Goal: Information Seeking & Learning: Learn about a topic

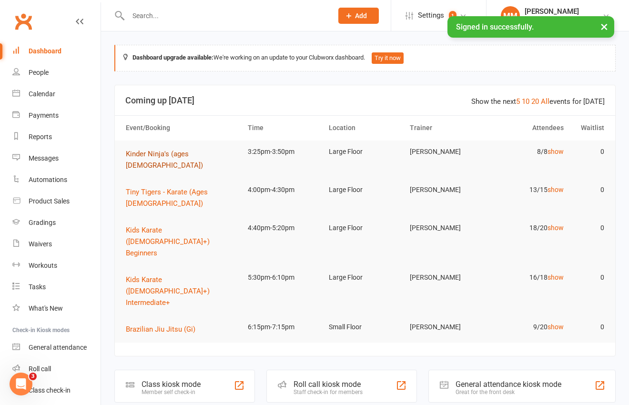
click at [183, 152] on span "Kinder Ninja's (ages [DEMOGRAPHIC_DATA])" at bounding box center [164, 160] width 77 height 20
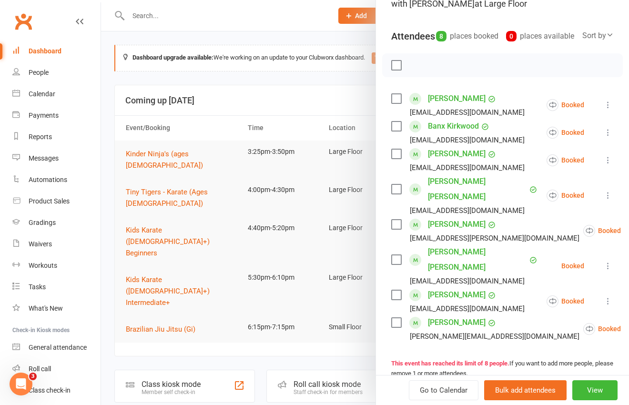
scroll to position [113, 0]
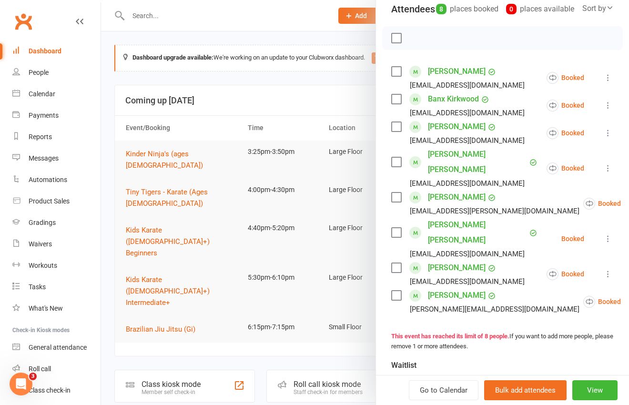
click at [284, 80] on div at bounding box center [365, 202] width 528 height 405
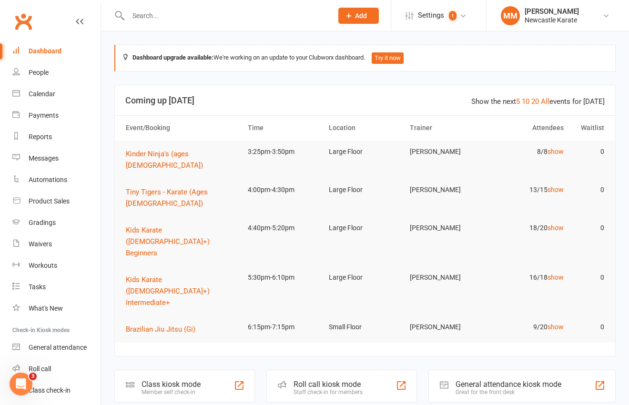
click at [27, 20] on link "Clubworx" at bounding box center [23, 22] width 24 height 24
click at [189, 179] on td "Tiny Tigers - Karate (Ages [DEMOGRAPHIC_DATA])" at bounding box center [183, 198] width 122 height 38
click at [186, 188] on span "Tiny Tigers - Karate (Ages [DEMOGRAPHIC_DATA])" at bounding box center [167, 198] width 82 height 20
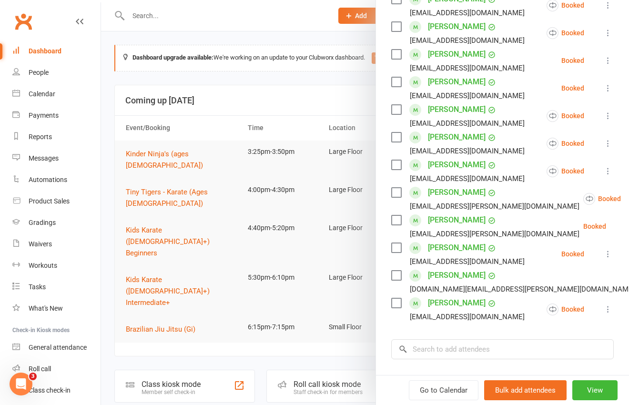
click at [297, 80] on div at bounding box center [365, 202] width 528 height 405
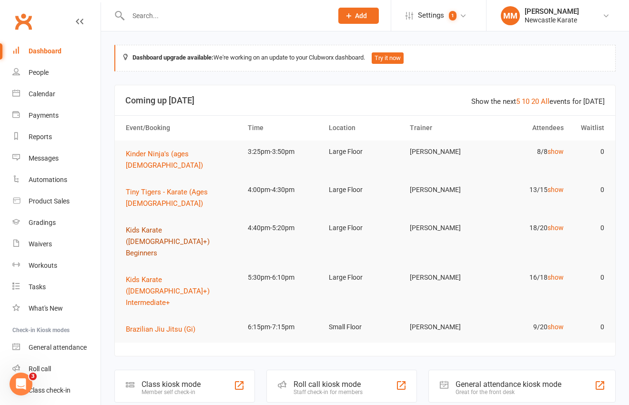
click at [183, 226] on span "Kids Karate ([DEMOGRAPHIC_DATA]+) Beginners" at bounding box center [168, 241] width 84 height 31
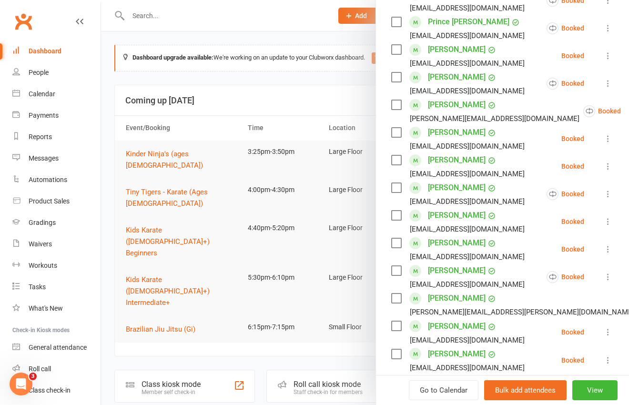
scroll to position [331, 0]
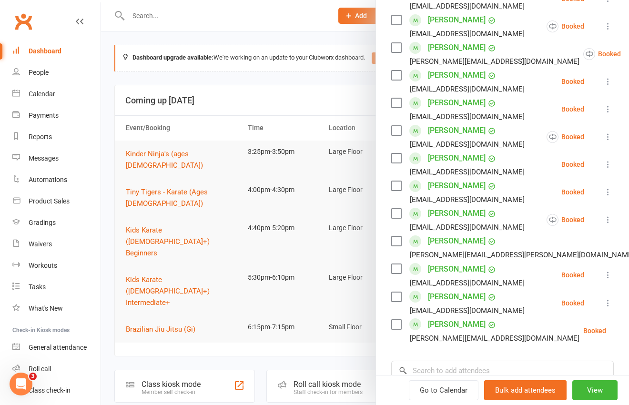
click at [246, 80] on div at bounding box center [365, 202] width 528 height 405
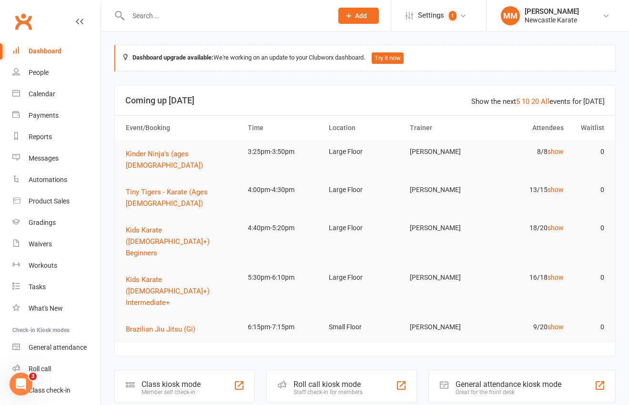
click at [18, 19] on link "Clubworx" at bounding box center [23, 22] width 24 height 24
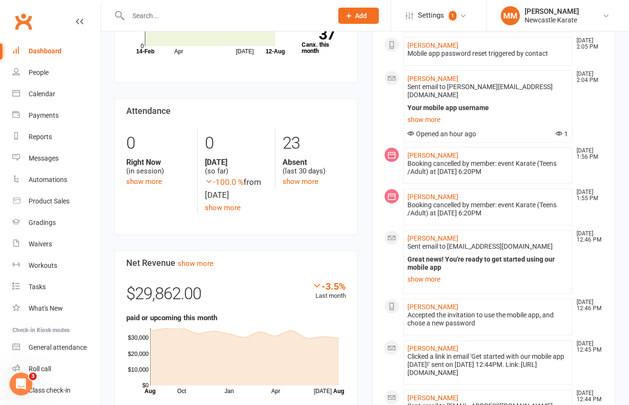
scroll to position [520, 0]
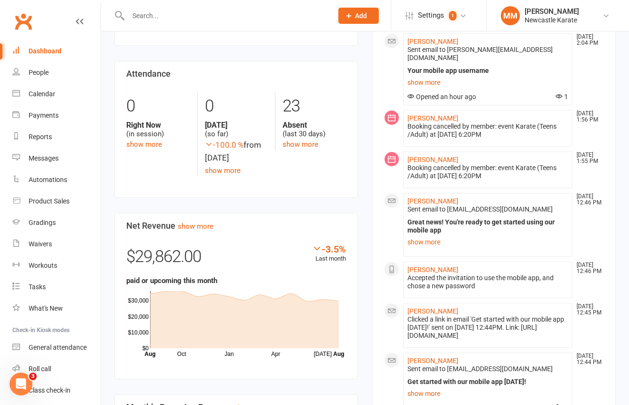
click at [21, 20] on link "Clubworx" at bounding box center [23, 22] width 24 height 24
